Goal: Task Accomplishment & Management: Manage account settings

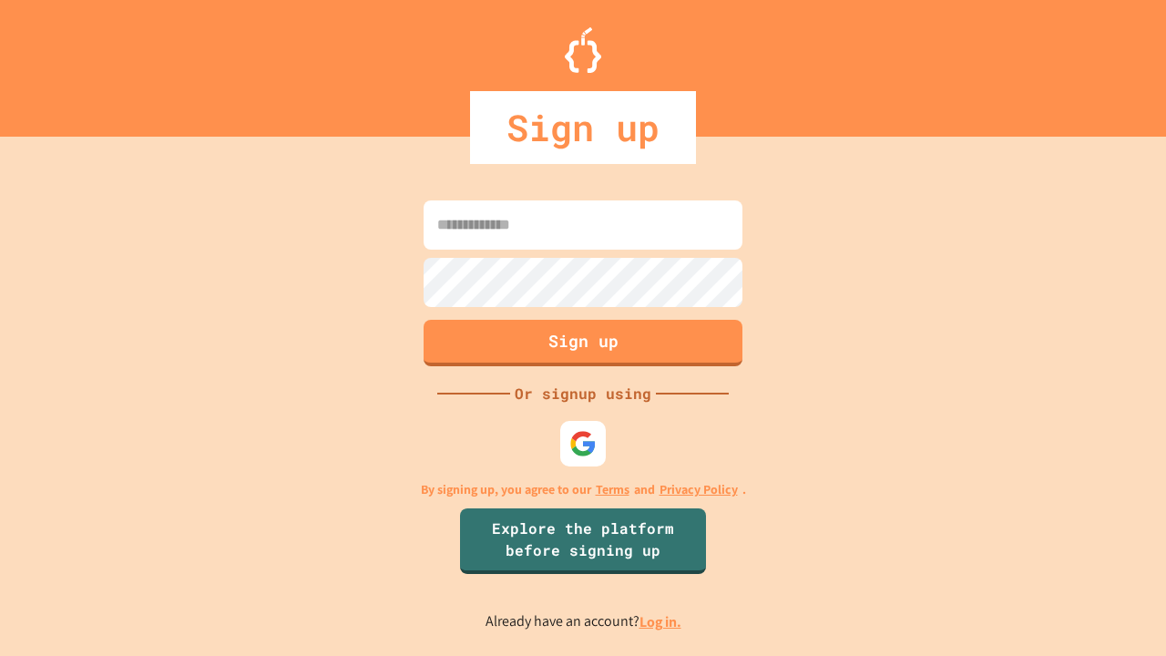
click at [662, 621] on link "Log in." at bounding box center [661, 621] width 42 height 19
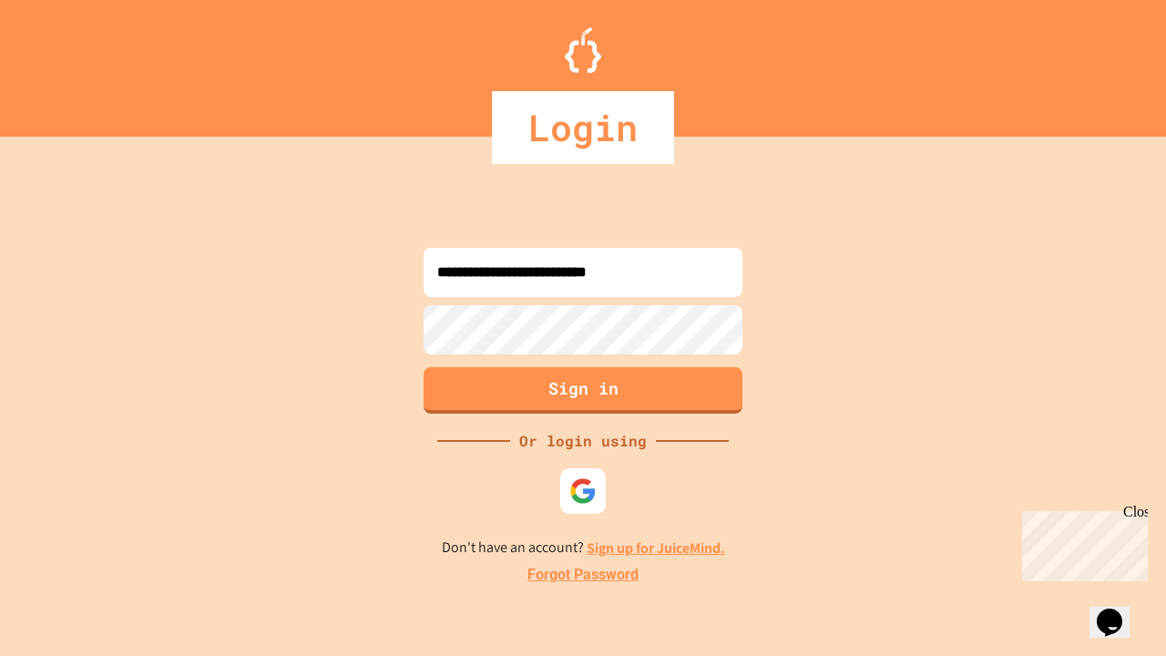
type input "**********"
